Goal: Find specific page/section: Find specific page/section

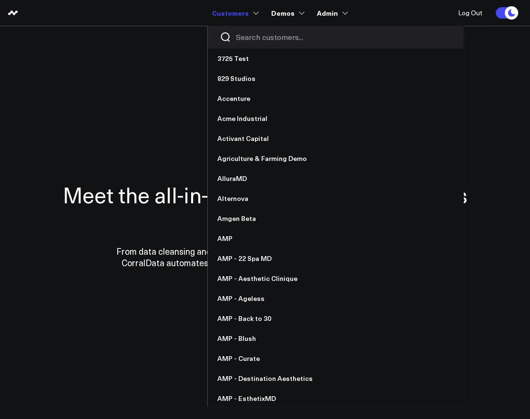
click at [243, 38] on input "Search customers input" at bounding box center [343, 37] width 215 height 10
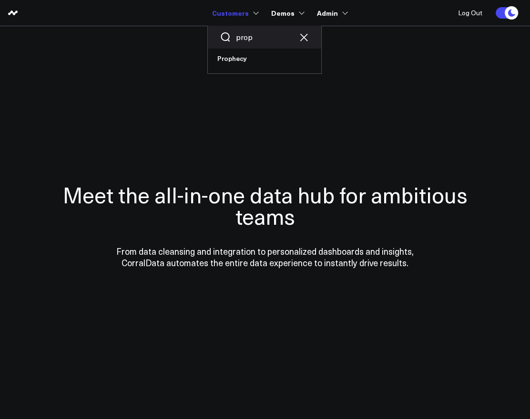
type input "prop"
click at [246, 70] on div "prop Prophecy" at bounding box center [264, 50] width 114 height 48
click at [243, 64] on link "Prophecy" at bounding box center [264, 59] width 113 height 20
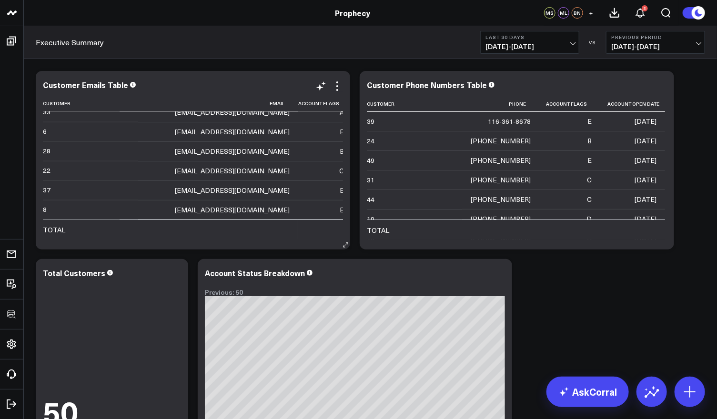
scroll to position [870, 0]
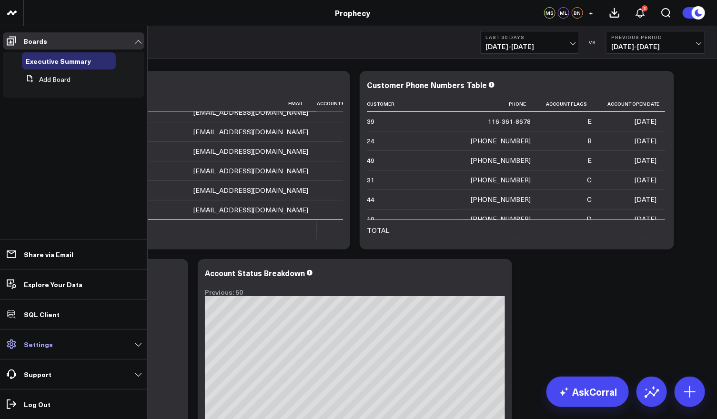
click at [45, 340] on p "Settings" at bounding box center [38, 344] width 29 height 8
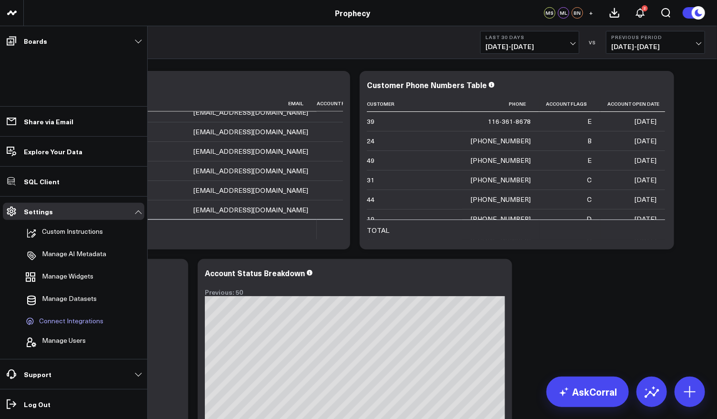
click at [74, 320] on span "Connect Integrations" at bounding box center [71, 321] width 64 height 9
click at [41, 151] on p "Explore Your Data" at bounding box center [53, 152] width 59 height 8
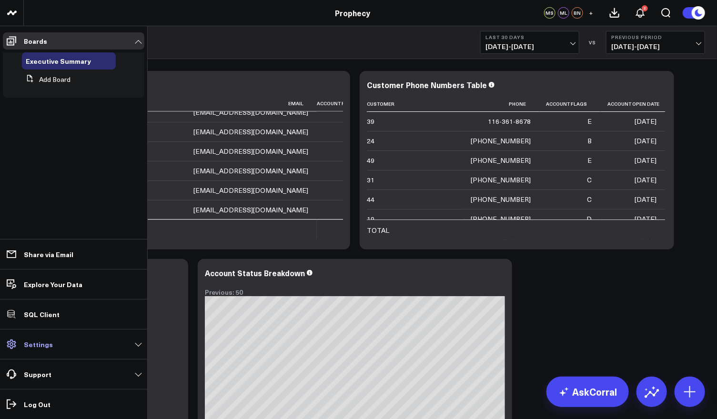
click at [59, 339] on link "Settings" at bounding box center [73, 344] width 141 height 17
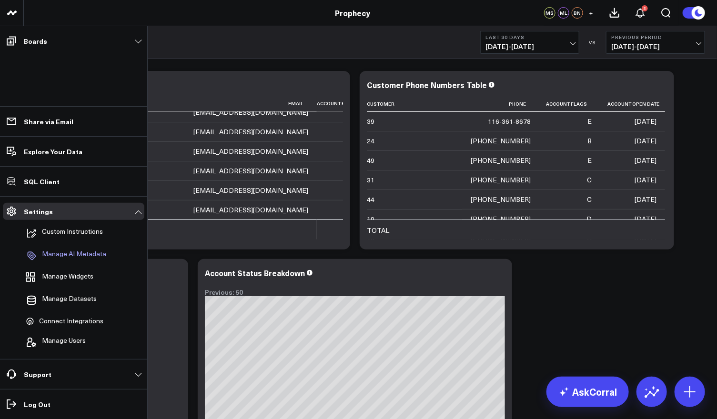
click at [66, 257] on p "Manage AI Metadata" at bounding box center [74, 255] width 64 height 11
